Goal: Find specific page/section: Find specific page/section

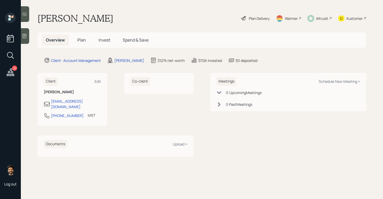
click at [316, 18] on div "Altruist" at bounding box center [322, 18] width 12 height 5
